Goal: Task Accomplishment & Management: Use online tool/utility

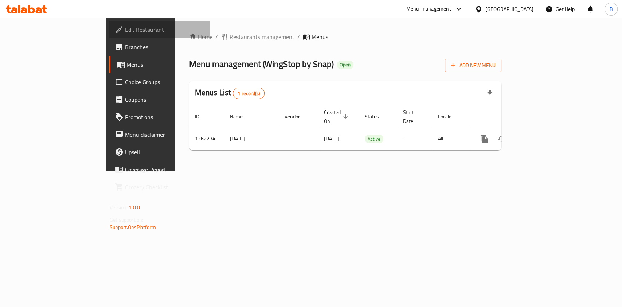
click at [109, 34] on link "Edit Restaurant" at bounding box center [159, 29] width 101 height 17
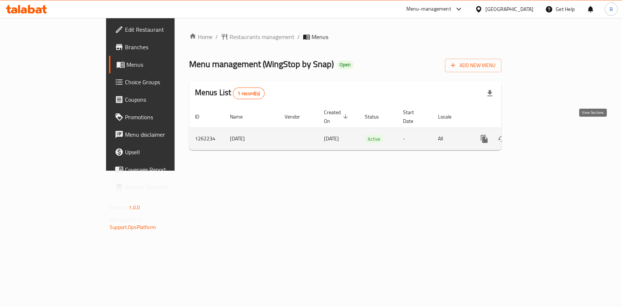
click at [541, 134] on icon "enhanced table" at bounding box center [536, 138] width 9 height 9
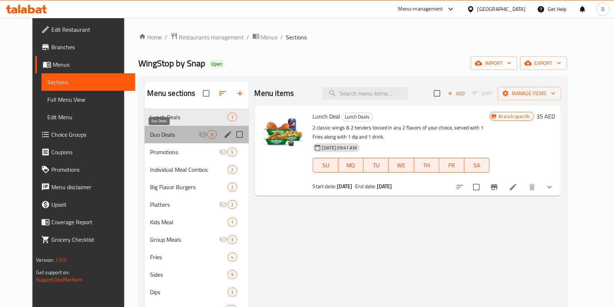
click at [154, 136] on span "Duo Deals" at bounding box center [174, 134] width 48 height 9
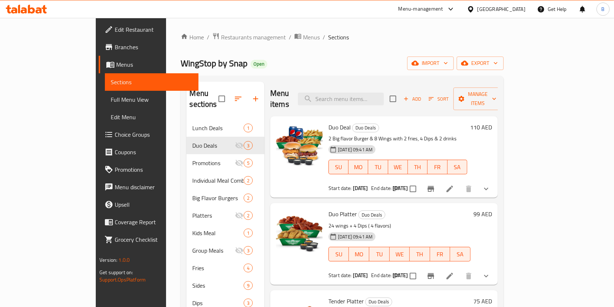
click at [439, 14] on div "Menu-management" at bounding box center [427, 8] width 68 height 17
click at [425, 10] on div "Menu-management" at bounding box center [420, 9] width 45 height 9
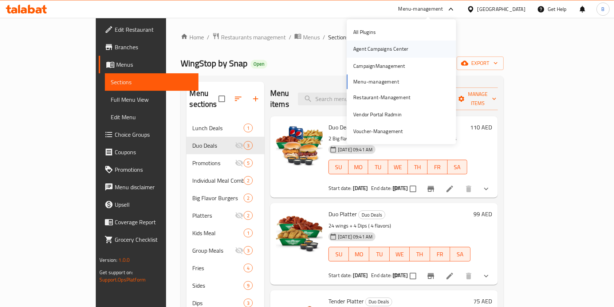
click at [387, 48] on div "Agent Campaigns Center" at bounding box center [380, 49] width 55 height 8
